Goal: Information Seeking & Learning: Learn about a topic

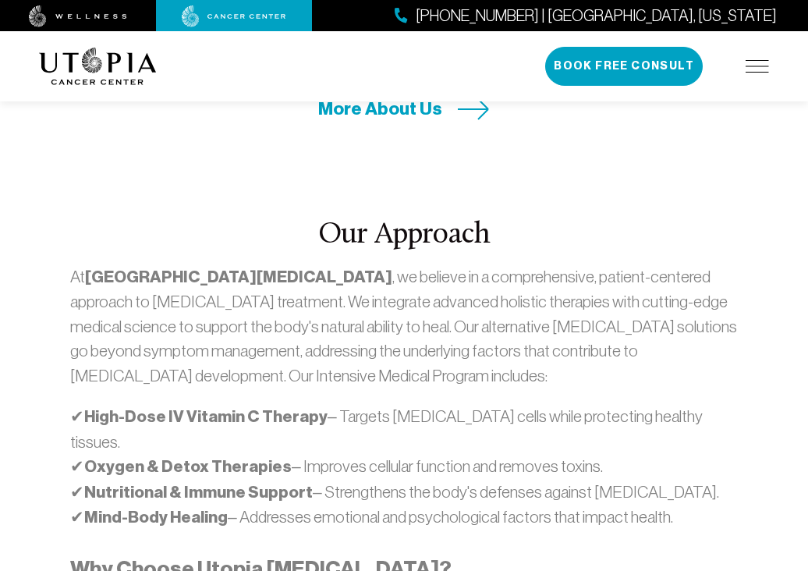
scroll to position [816, 0]
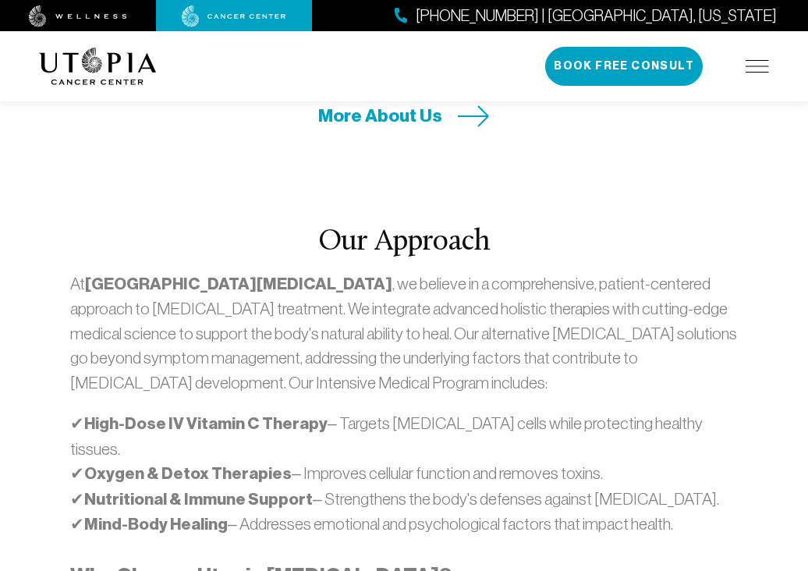
click at [760, 64] on img at bounding box center [757, 66] width 23 height 12
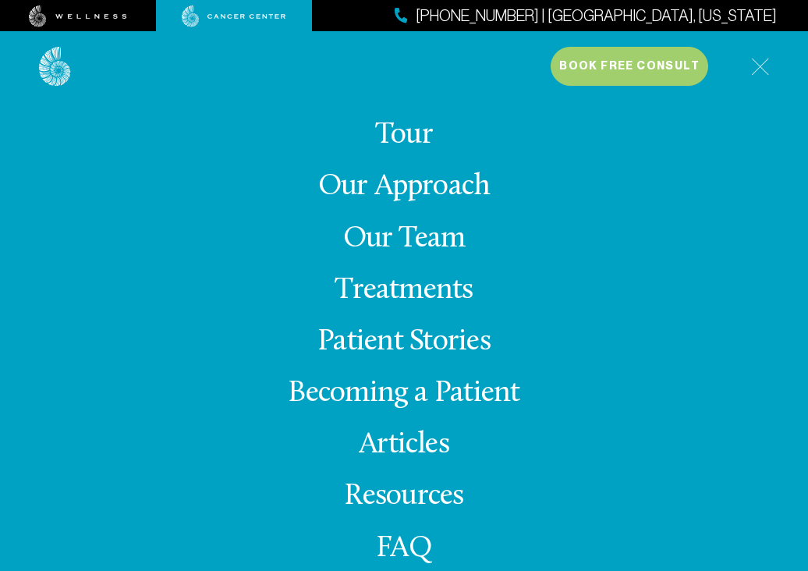
click at [421, 292] on link "Treatments" at bounding box center [404, 290] width 138 height 30
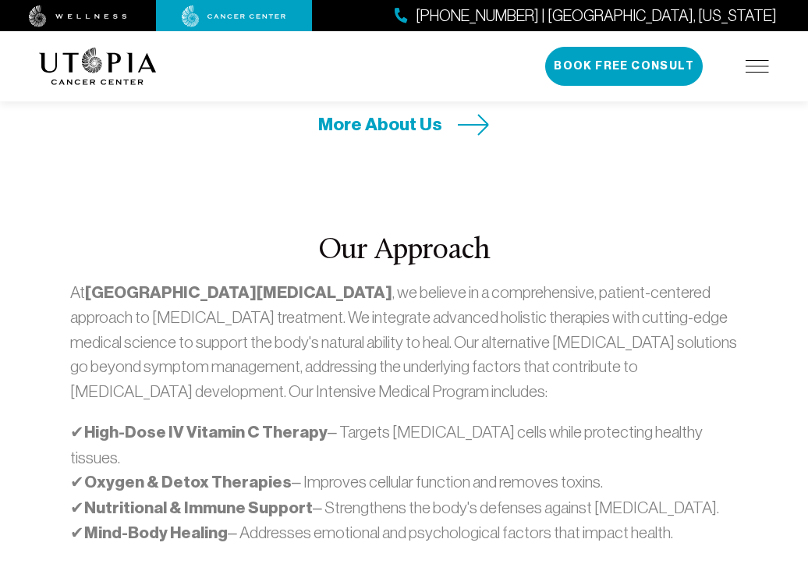
scroll to position [816, 0]
